Goal: Find specific page/section: Find specific page/section

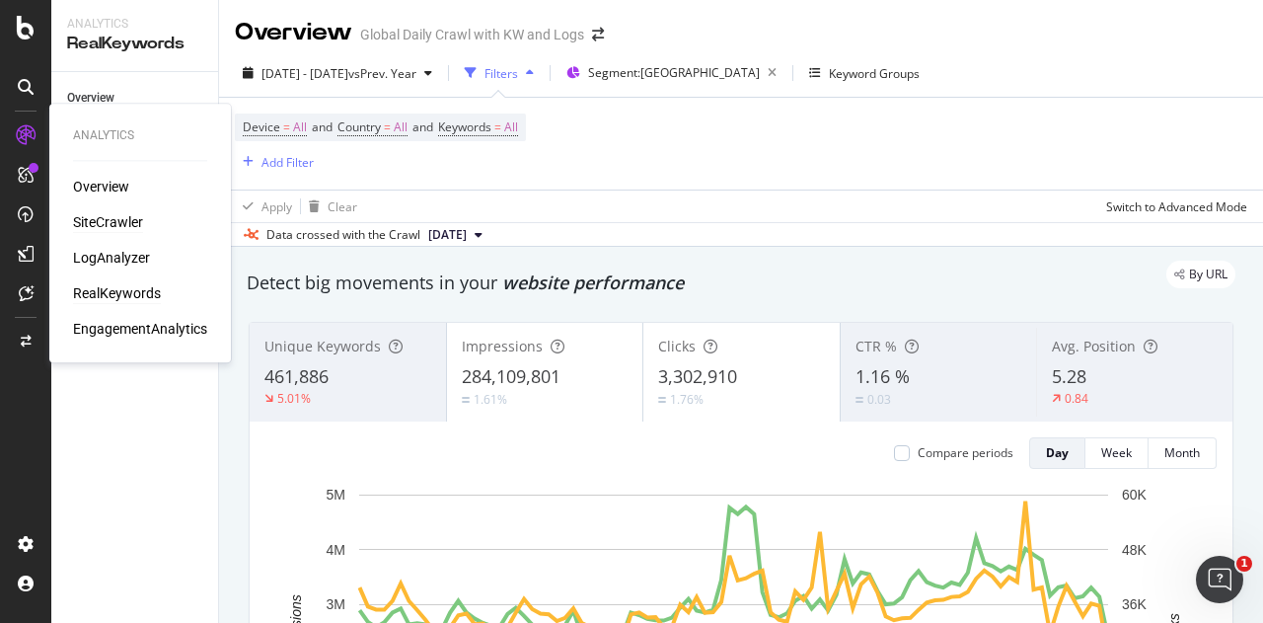
click at [126, 225] on div "SiteCrawler" at bounding box center [108, 222] width 70 height 20
